Goal: Information Seeking & Learning: Learn about a topic

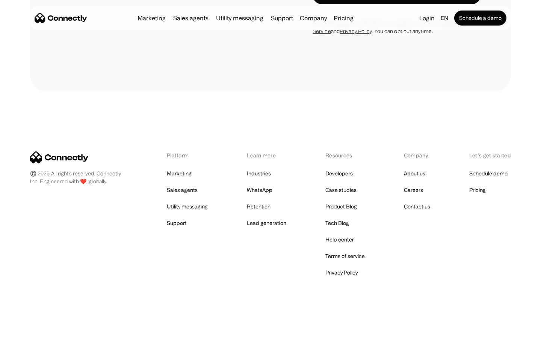
scroll to position [2531, 0]
